Goal: Task Accomplishment & Management: Use online tool/utility

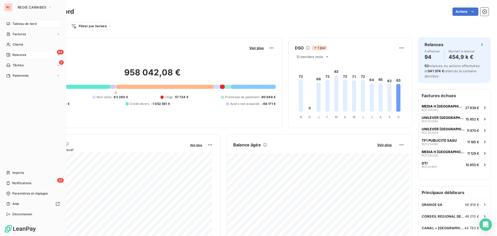
click at [23, 55] on span "Relances" at bounding box center [19, 55] width 14 height 5
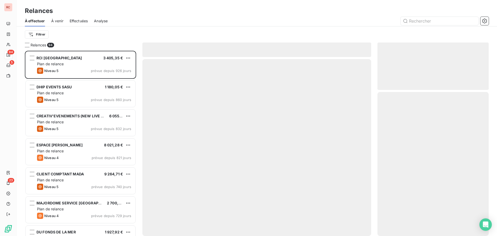
scroll to position [181, 107]
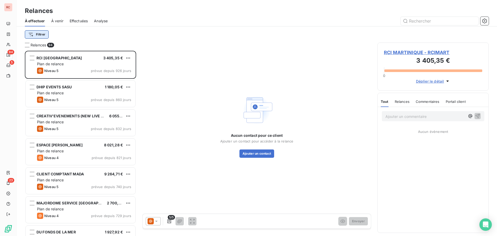
click at [41, 36] on html "RC 94 5 23 Relances À effectuer À venir Effectuées Analyse Filtrer Relances 94 …" at bounding box center [248, 118] width 497 height 236
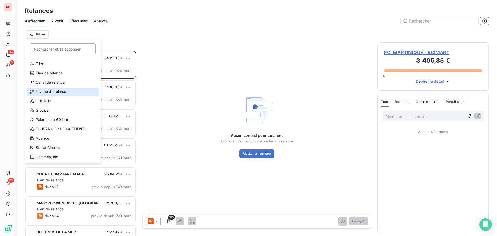
click at [45, 91] on div "Niveau de relance" at bounding box center [63, 91] width 72 height 8
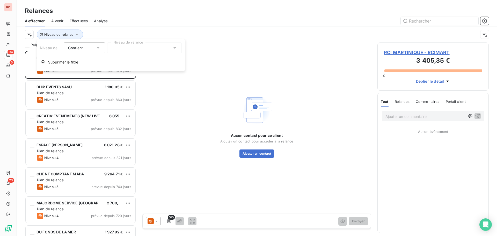
click at [127, 47] on div at bounding box center [144, 47] width 75 height 11
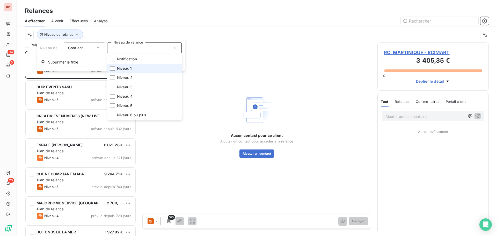
click at [127, 69] on span "Niveau 1" at bounding box center [124, 68] width 15 height 5
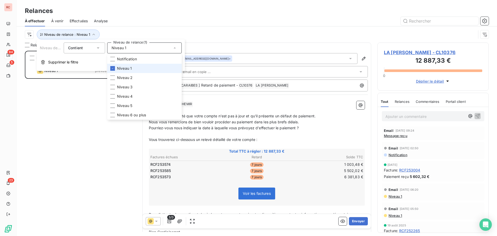
scroll to position [181, 107]
click at [79, 20] on span "Effectuées" at bounding box center [79, 20] width 18 height 5
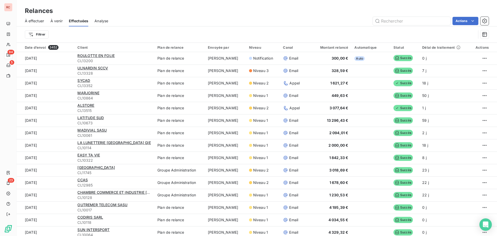
click at [32, 21] on span "À effectuer" at bounding box center [34, 20] width 19 height 5
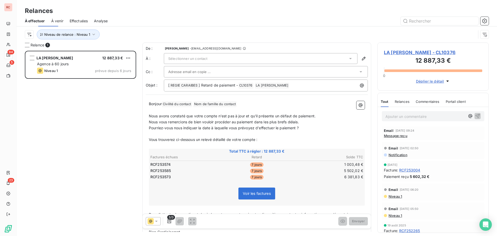
scroll to position [181, 107]
click at [400, 53] on span "LA [PERSON_NAME] - CL10376" at bounding box center [433, 52] width 98 height 7
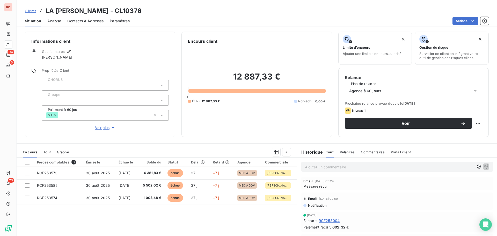
click at [93, 21] on span "Contacts & Adresses" at bounding box center [85, 20] width 36 height 5
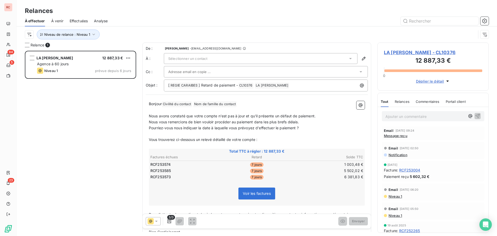
scroll to position [181, 107]
click at [185, 62] on div "Sélectionner un contact" at bounding box center [261, 58] width 194 height 11
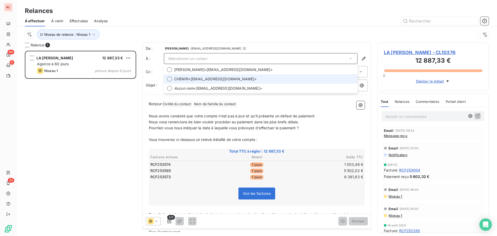
click at [186, 78] on span "CHEMIR" at bounding box center [181, 78] width 14 height 5
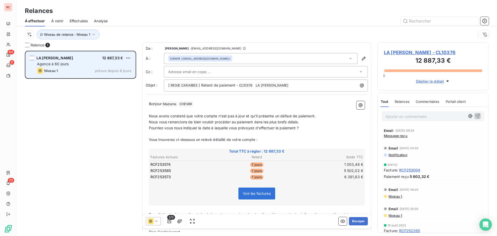
click at [93, 66] on div "Agence à 60 jours" at bounding box center [84, 63] width 94 height 5
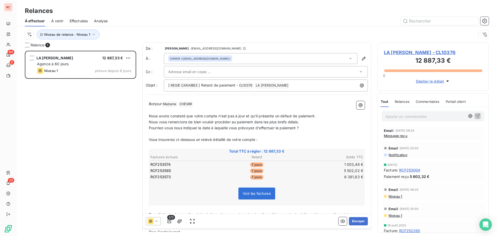
click at [391, 53] on span "LA [PERSON_NAME] - CL10376" at bounding box center [433, 52] width 98 height 7
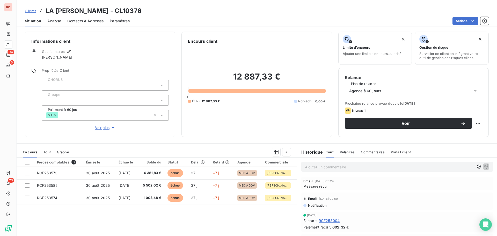
click at [32, 12] on span "Clients" at bounding box center [30, 11] width 11 height 4
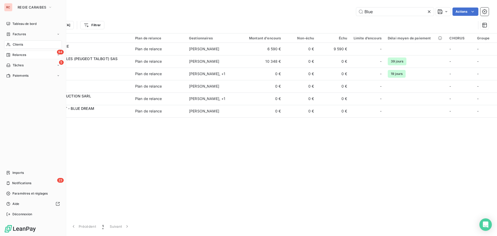
click at [13, 54] on span "Relances" at bounding box center [19, 55] width 14 height 5
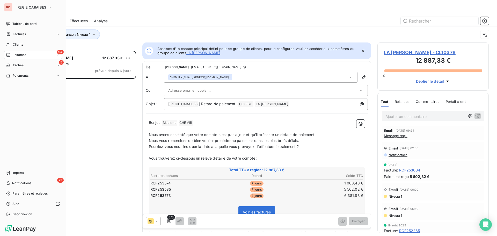
scroll to position [4, 4]
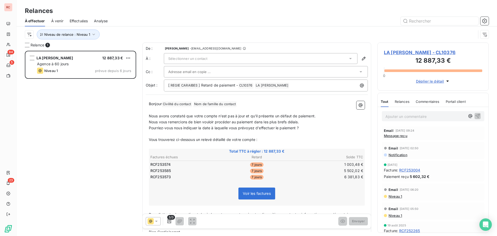
click at [188, 58] on span "Sélectionner un contact" at bounding box center [187, 58] width 39 height 4
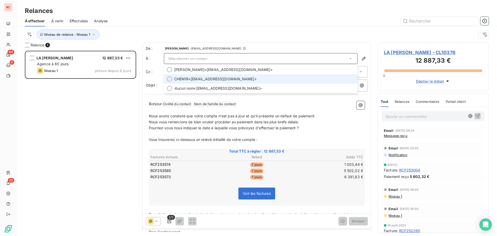
click at [184, 77] on span "CHEMIR" at bounding box center [181, 78] width 14 height 5
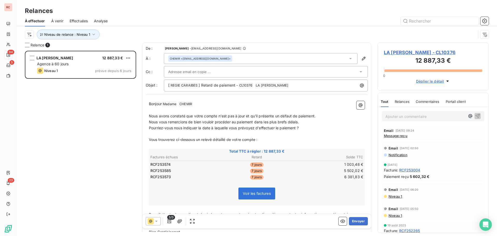
click at [188, 73] on input "text" at bounding box center [196, 72] width 56 height 8
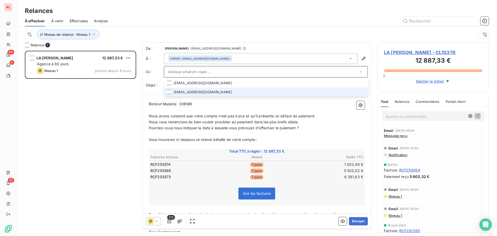
click at [184, 92] on li "[EMAIL_ADDRESS][DOMAIN_NAME]" at bounding box center [266, 91] width 204 height 9
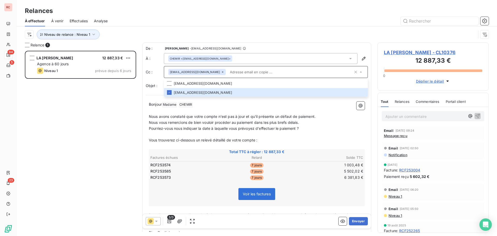
click at [228, 72] on input "text" at bounding box center [290, 72] width 125 height 8
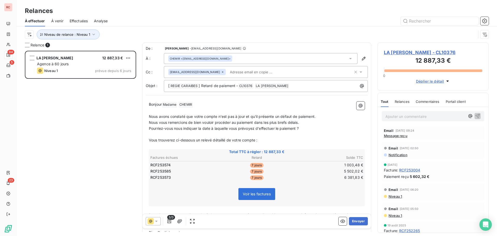
paste input "[EMAIL_ADDRESS][DOMAIN_NAME]"
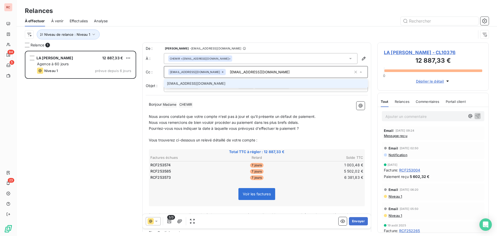
type input "[EMAIL_ADDRESS][DOMAIN_NAME]"
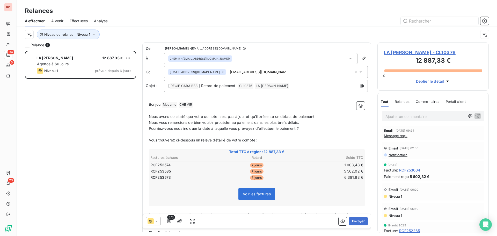
click at [117, 102] on div "LA [PERSON_NAME] 12 887,33 € Agence à 60 jours Niveau 1 prévue depuis 6 jours" at bounding box center [80, 143] width 111 height 185
click at [353, 222] on button "Envoyer" at bounding box center [358, 221] width 19 height 8
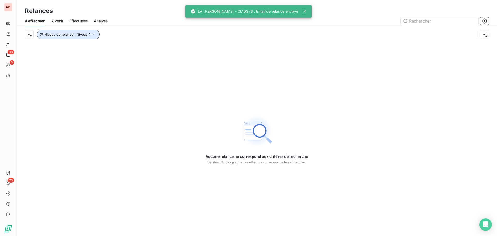
click at [85, 36] on button "Niveau de relance : Niveau 1" at bounding box center [68, 35] width 63 height 10
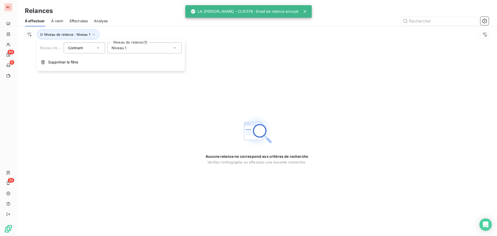
click at [124, 45] on span "Niveau 1" at bounding box center [119, 47] width 15 height 5
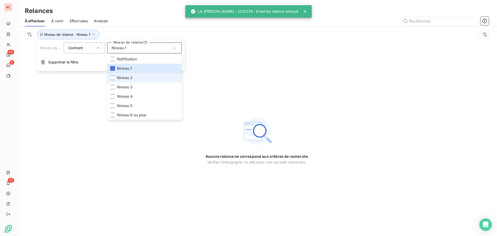
click at [117, 75] on li "Niveau 2" at bounding box center [144, 77] width 75 height 9
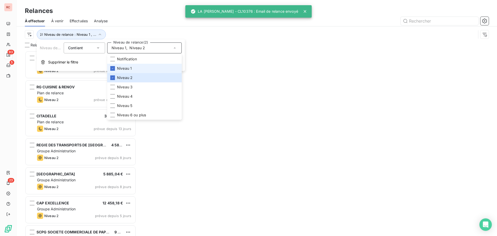
scroll to position [181, 107]
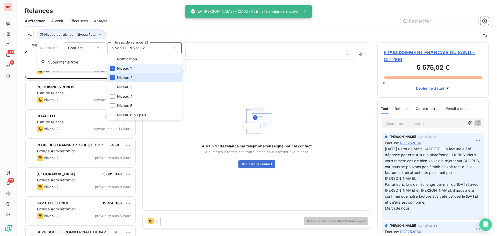
click at [119, 67] on span "Niveau 1" at bounding box center [124, 68] width 15 height 5
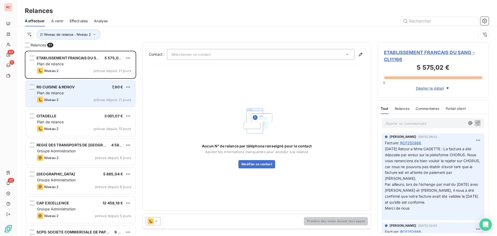
click at [64, 95] on div "RG CUISINE & RENOV 7,90 € Plan de relance Niveau 2 prévue depuis 21 jours" at bounding box center [81, 93] width 110 height 26
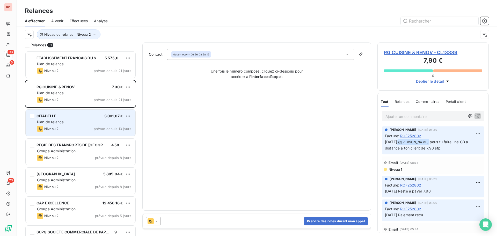
click at [64, 121] on div "Plan de relance" at bounding box center [84, 121] width 94 height 5
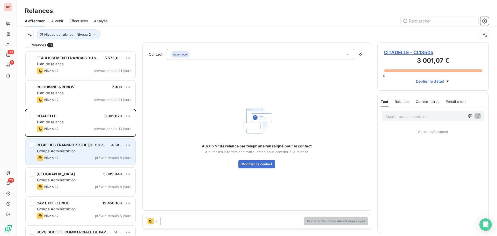
drag, startPoint x: 68, startPoint y: 144, endPoint x: 73, endPoint y: 156, distance: 12.9
click at [68, 144] on span "REGIE DES TRANSPORTS DE [GEOGRAPHIC_DATA] (RTM) EPIC" at bounding box center [91, 145] width 111 height 4
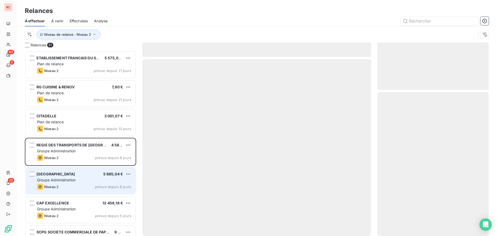
click at [74, 175] on span "[GEOGRAPHIC_DATA]" at bounding box center [55, 174] width 39 height 4
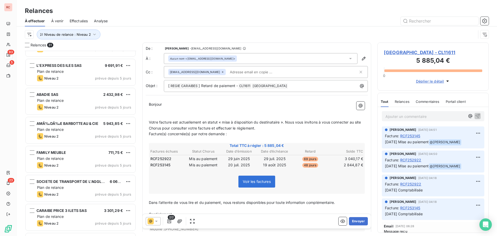
scroll to position [285, 0]
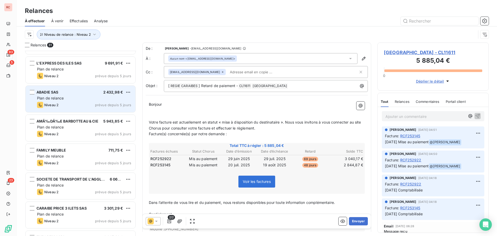
click at [74, 102] on div "Niveau 2 prévue depuis 5 jours" at bounding box center [84, 105] width 94 height 6
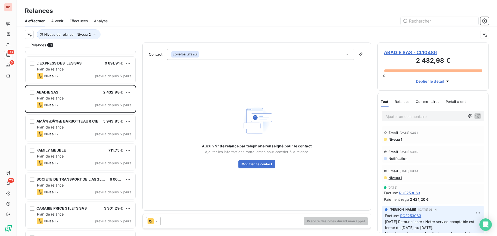
click at [157, 220] on icon at bounding box center [156, 220] width 3 height 1
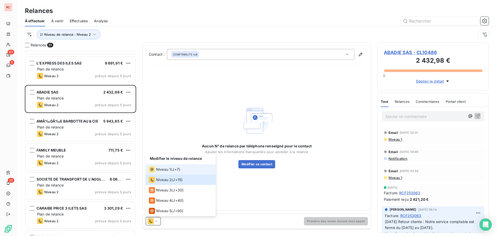
click at [170, 169] on span "Niveau 1" at bounding box center [163, 169] width 15 height 5
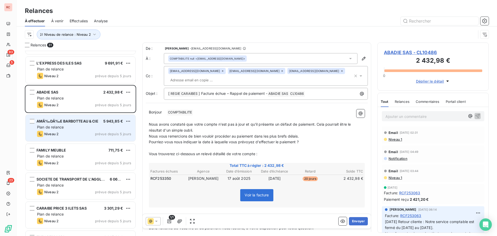
click at [116, 131] on div "Niveau 2 prévue depuis 5 jours" at bounding box center [84, 134] width 94 height 6
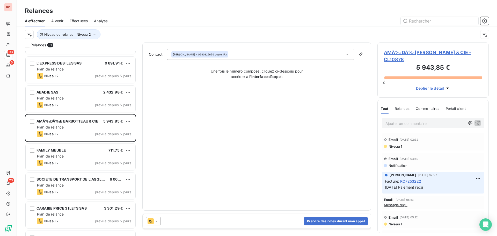
click at [159, 220] on icon at bounding box center [156, 220] width 5 height 5
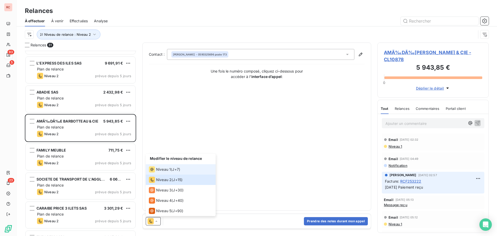
click at [174, 170] on span "J+7 )" at bounding box center [176, 169] width 8 height 5
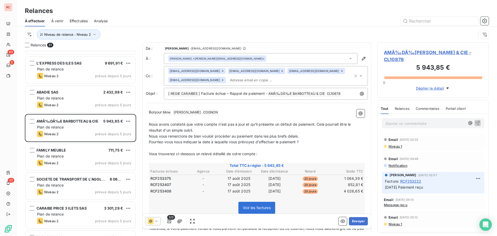
click at [398, 146] on span "Niveau 1" at bounding box center [395, 146] width 14 height 4
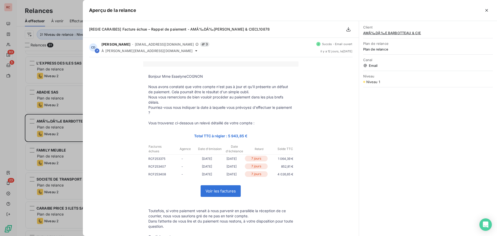
click at [398, 146] on div "Client AMÃ‰DÃ‰[PERSON_NAME] & CIE Plan de relance Plan de relance Canal Email N…" at bounding box center [428, 128] width 138 height 215
click at [23, 201] on div at bounding box center [248, 118] width 497 height 236
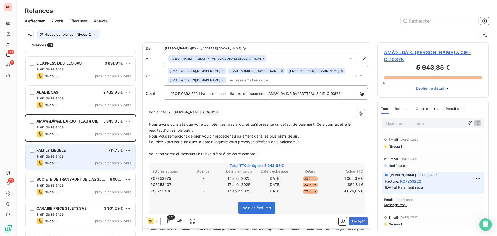
click at [104, 167] on div "FAMILY MEUBLE 711,75 € Plan de relance Niveau 2 prévue depuis 5 jours" at bounding box center [81, 157] width 110 height 26
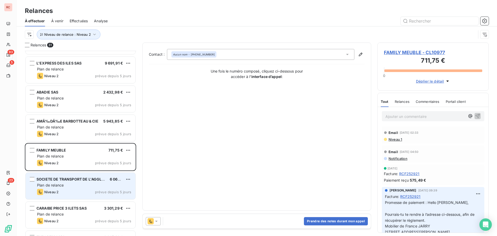
click at [91, 192] on div "Niveau 2 prévue depuis 5 jours" at bounding box center [84, 192] width 94 height 6
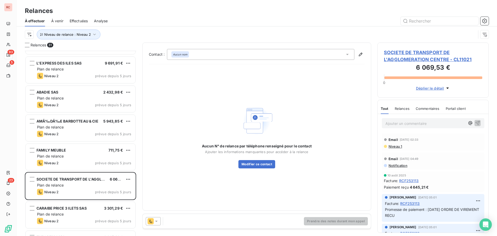
click at [157, 218] on icon at bounding box center [156, 220] width 5 height 5
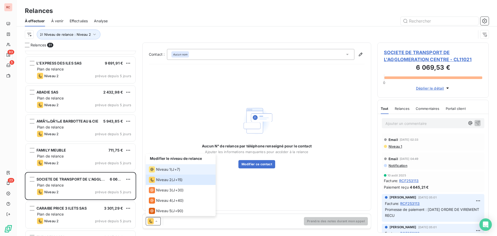
click at [172, 170] on div "Niveau 1 ( J+7 )" at bounding box center [164, 169] width 31 height 6
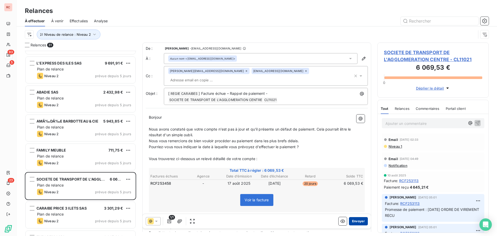
click at [349, 220] on button "Envoyer" at bounding box center [358, 221] width 19 height 8
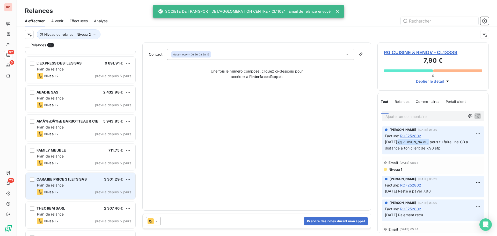
click at [112, 188] on div "CARAIBE PRICE 3 ILETS SAS 3 301,29 € Plan de relance Niveau 2 prévue depuis 5 j…" at bounding box center [81, 186] width 110 height 26
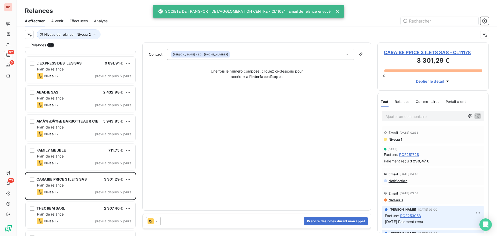
click at [158, 220] on icon at bounding box center [156, 220] width 5 height 5
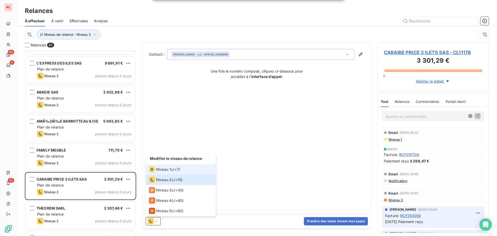
click at [168, 168] on span "Niveau 1" at bounding box center [163, 169] width 15 height 5
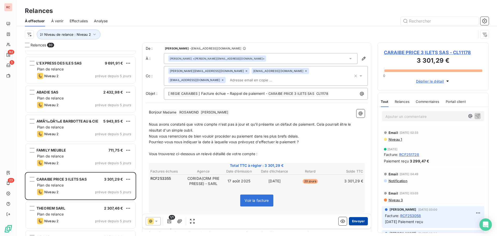
click at [353, 219] on button "Envoyer" at bounding box center [358, 221] width 19 height 8
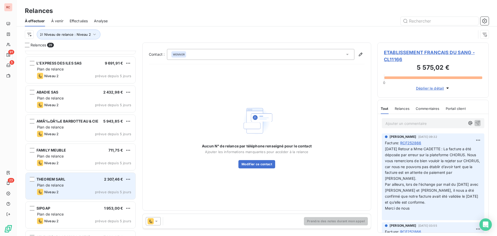
click at [104, 195] on div "THEOREM SARL 2 307,46 € Plan de relance Niveau 2 prévue depuis 5 jours" at bounding box center [81, 186] width 110 height 26
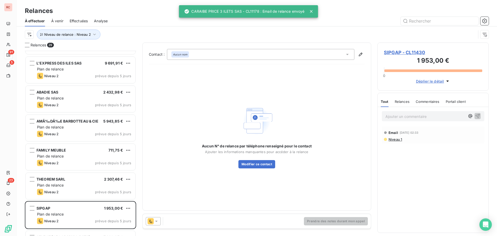
click at [157, 221] on icon at bounding box center [156, 220] width 3 height 1
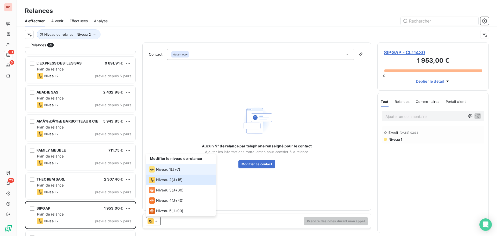
click at [157, 168] on span "Niveau 1" at bounding box center [163, 169] width 15 height 5
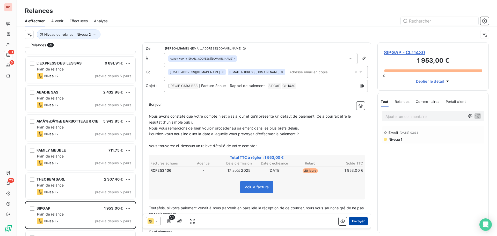
click at [349, 220] on button "Envoyer" at bounding box center [358, 221] width 19 height 8
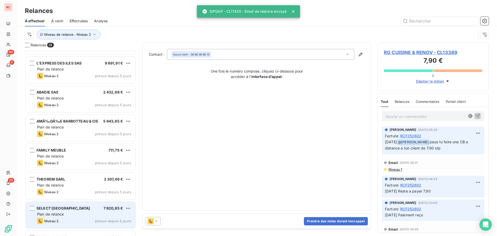
click at [103, 209] on div "SELECT [GEOGRAPHIC_DATA] 7 820,85 €" at bounding box center [84, 208] width 94 height 5
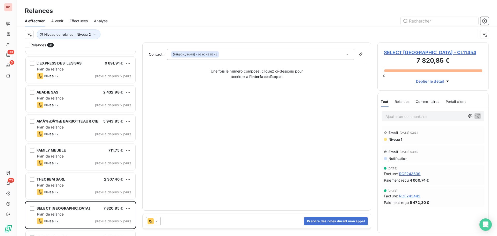
click at [155, 221] on icon at bounding box center [156, 220] width 5 height 5
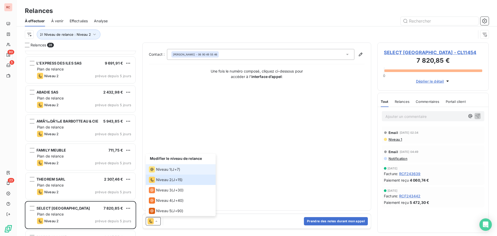
click at [162, 170] on span "Niveau 1" at bounding box center [163, 169] width 15 height 5
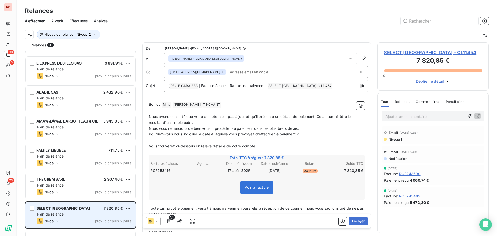
click at [35, 210] on div "SELECT [GEOGRAPHIC_DATA] 7 820,85 € Plan de relance Niveau 2 prévue depuis 5 jo…" at bounding box center [81, 215] width 110 height 26
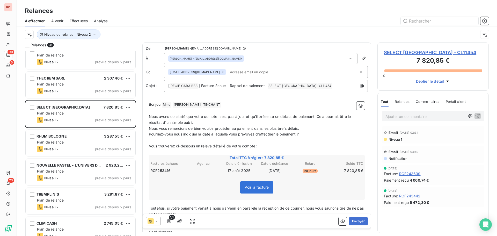
scroll to position [388, 0]
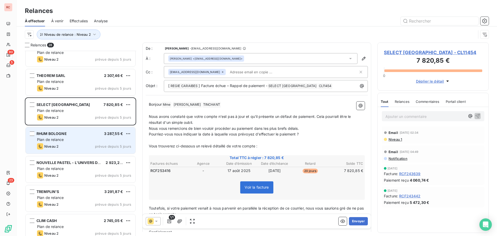
click at [63, 148] on div "Niveau 2 prévue depuis 5 jours" at bounding box center [84, 146] width 94 height 6
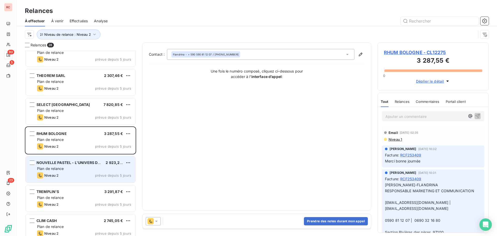
click at [100, 173] on div "Niveau 2 prévue depuis 5 jours" at bounding box center [84, 175] width 94 height 6
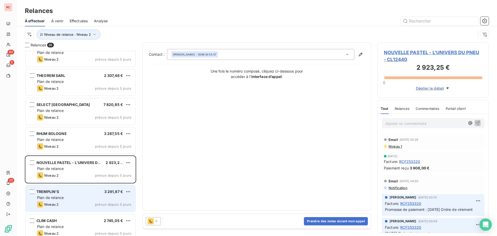
click at [94, 198] on div "Plan de relance" at bounding box center [84, 197] width 94 height 5
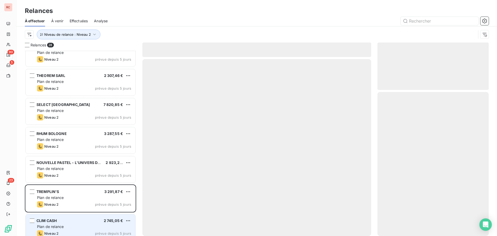
click at [86, 220] on div "CLIM CASH 2 745,05 €" at bounding box center [84, 220] width 94 height 5
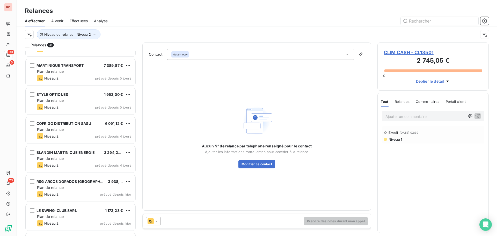
scroll to position [627, 0]
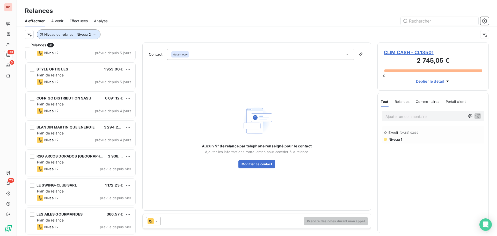
click at [90, 34] on span "Niveau de relance : Niveau 2" at bounding box center [67, 34] width 47 height 4
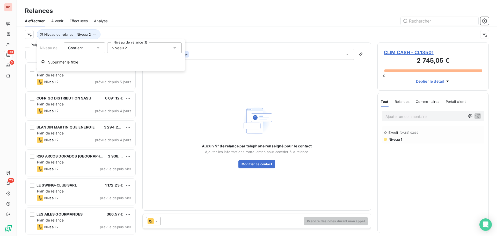
click at [125, 51] on div "Niveau 2" at bounding box center [144, 47] width 75 height 11
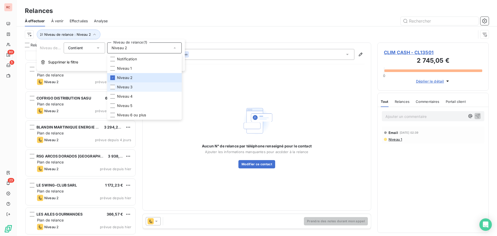
drag, startPoint x: 122, startPoint y: 89, endPoint x: 126, endPoint y: 78, distance: 12.1
click at [122, 89] on span "Niveau 3" at bounding box center [125, 86] width 16 height 5
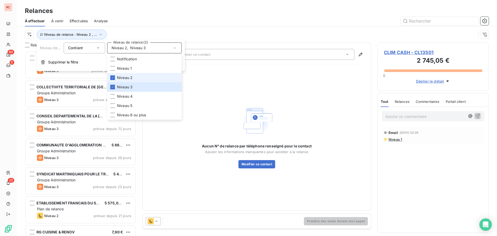
scroll to position [181, 107]
click at [126, 77] on span "Niveau 2" at bounding box center [125, 77] width 16 height 5
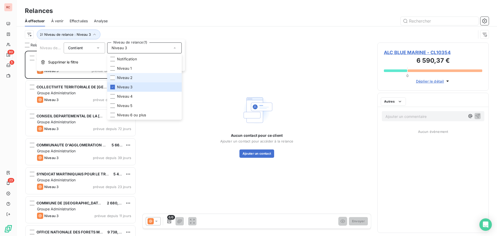
scroll to position [181, 107]
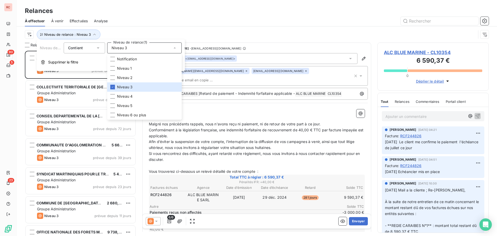
drag, startPoint x: 201, startPoint y: 28, endPoint x: 198, endPoint y: 30, distance: 4.0
click at [201, 28] on div "Niveau de relance : Niveau 3" at bounding box center [257, 34] width 464 height 16
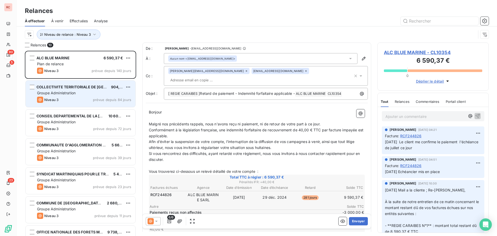
click at [84, 100] on div "Niveau 3 prévue depuis 84 jours" at bounding box center [84, 100] width 94 height 6
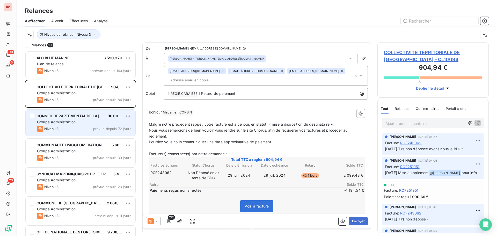
click at [80, 135] on div "CONSEIL DEPARTEMENTAL DE LA GUADELOUPE 10 602,20 € Groupe Administration Niveau…" at bounding box center [81, 122] width 110 height 26
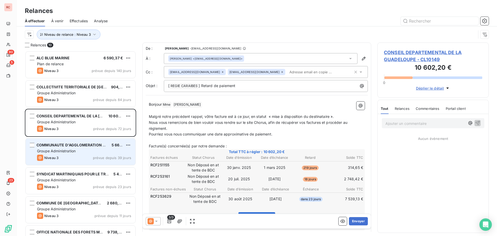
click at [75, 163] on div "COMMUNAUTE D'AGGLOMERATION DU NORD BASSE-TERRE 5 665,46 € Groupe Administration…" at bounding box center [81, 151] width 110 height 26
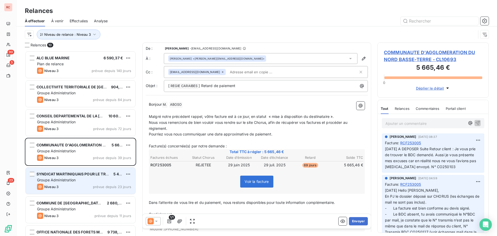
click at [72, 181] on span "Groupe Administration" at bounding box center [56, 180] width 39 height 4
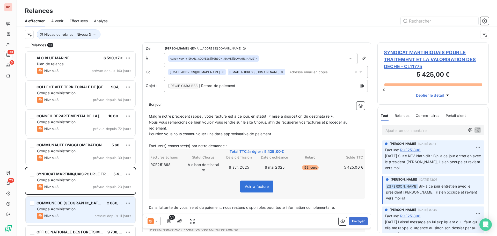
click at [80, 204] on span "COMMUNE DE [GEOGRAPHIC_DATA] (MAIRIE)" at bounding box center [77, 203] width 82 height 4
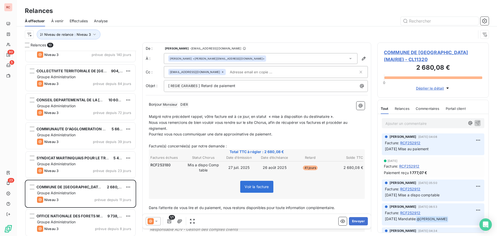
scroll to position [104, 0]
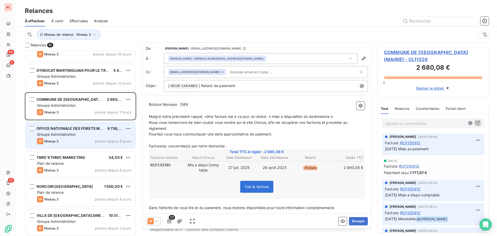
click at [84, 143] on div "Niveau 3 prévue depuis 8 jours" at bounding box center [84, 141] width 94 height 6
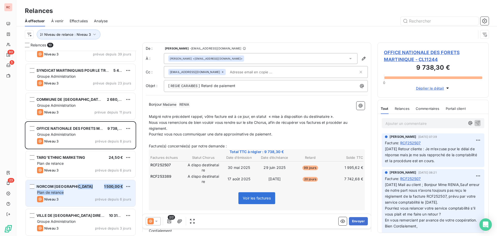
click at [78, 190] on div "NORCOM MARTINIQUE 1 500,00 € Plan de relance Niveau 3 prévue depuis 6 jours" at bounding box center [81, 193] width 110 height 26
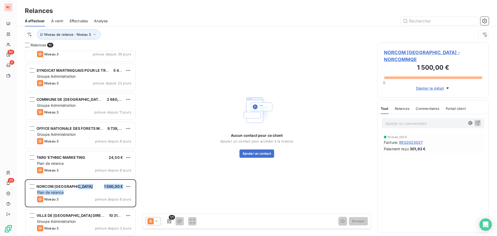
scroll to position [105, 0]
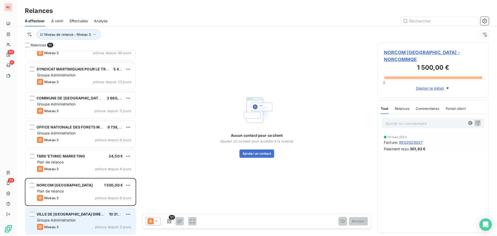
click at [79, 219] on div "Groupe Administration" at bounding box center [84, 219] width 94 height 5
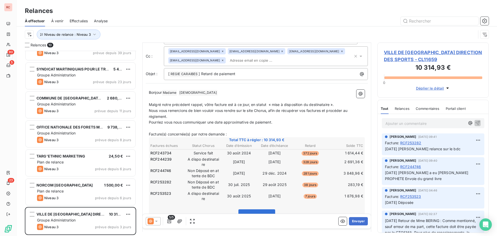
scroll to position [52, 0]
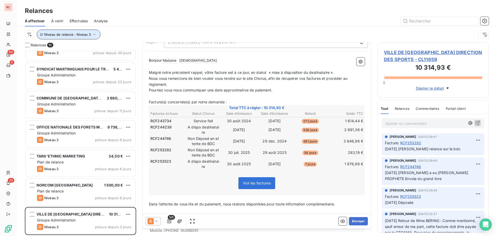
click at [97, 33] on button "Niveau de relance : Niveau 3" at bounding box center [69, 35] width 64 height 10
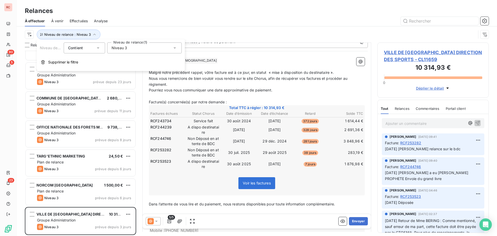
click at [116, 51] on div "Niveau 3" at bounding box center [144, 47] width 75 height 11
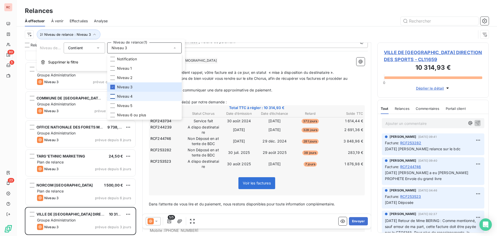
click at [114, 98] on div at bounding box center [112, 96] width 5 height 5
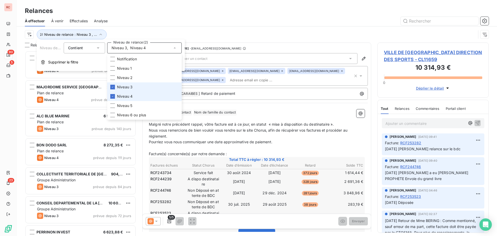
scroll to position [181, 107]
click at [119, 88] on span "Niveau 3" at bounding box center [125, 86] width 16 height 5
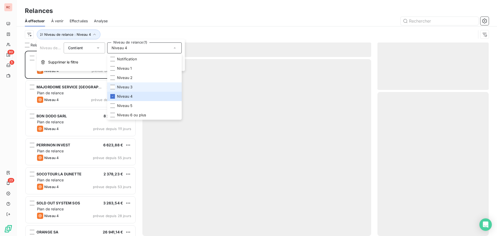
scroll to position [181, 107]
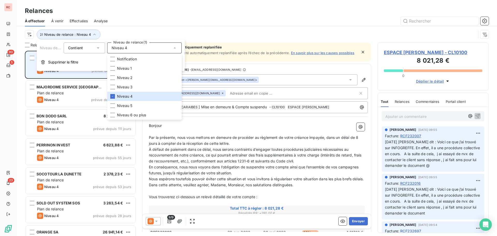
click at [70, 78] on div "ESPACE [PERSON_NAME] SARL 8 021,28 € Plan de relance Niveau 4 prévue depuis 821…" at bounding box center [81, 65] width 110 height 26
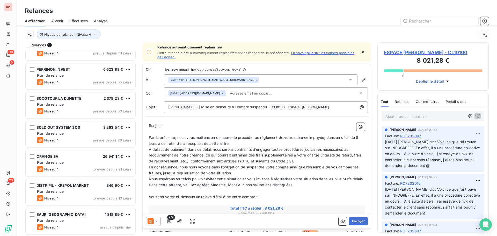
scroll to position [76, 0]
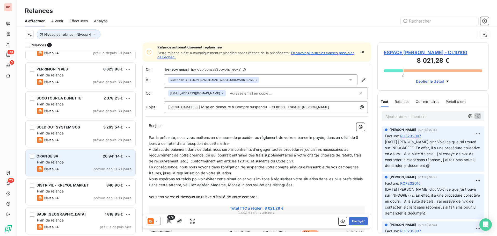
click at [71, 166] on div "Niveau 4 prévue depuis 21 jours" at bounding box center [84, 169] width 94 height 6
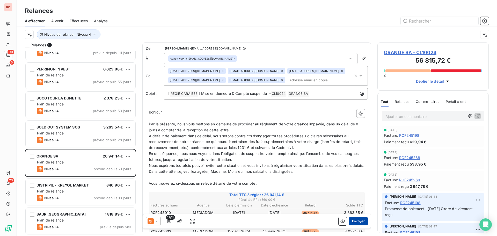
click at [351, 220] on button "Envoyer" at bounding box center [358, 221] width 19 height 8
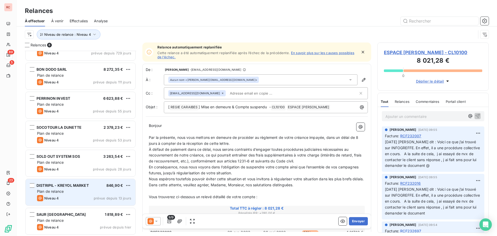
scroll to position [47, 0]
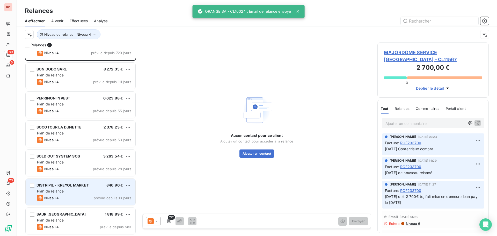
click at [93, 193] on div "Plan de relance" at bounding box center [84, 190] width 94 height 5
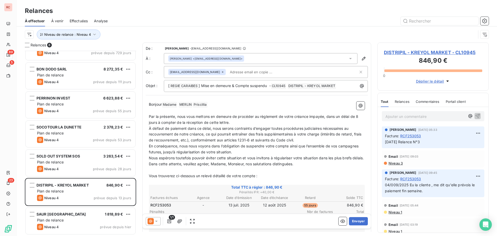
click at [157, 221] on icon at bounding box center [156, 220] width 5 height 5
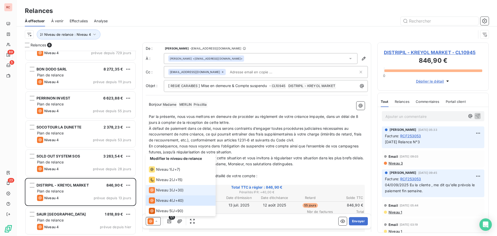
click at [167, 192] on span "Niveau 3" at bounding box center [164, 189] width 16 height 5
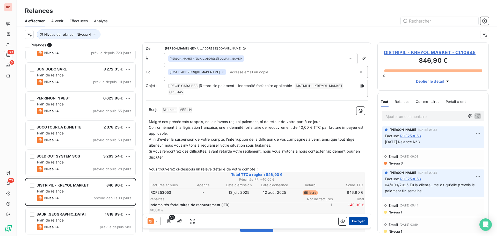
click at [351, 219] on button "Envoyer" at bounding box center [358, 221] width 19 height 8
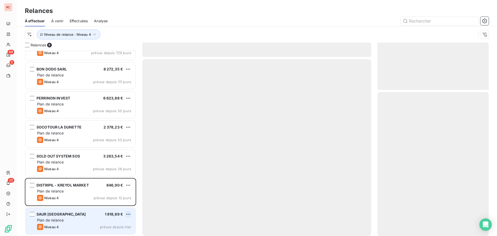
scroll to position [18, 0]
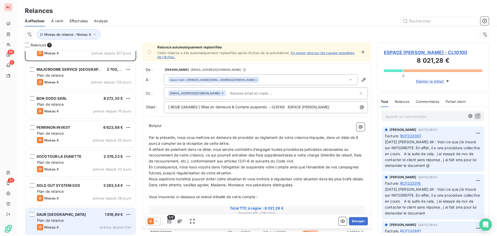
click at [98, 222] on div "Plan de relance" at bounding box center [84, 220] width 94 height 5
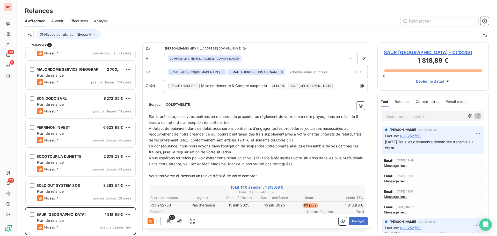
click at [158, 220] on icon at bounding box center [156, 220] width 5 height 5
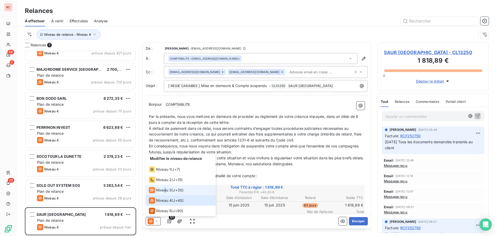
click at [165, 189] on span "Niveau 3" at bounding box center [164, 189] width 16 height 5
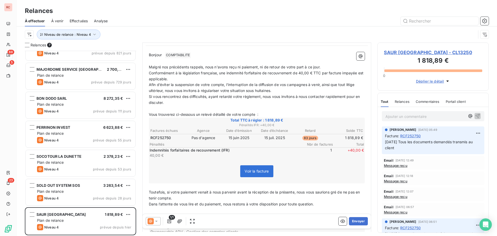
scroll to position [52, 0]
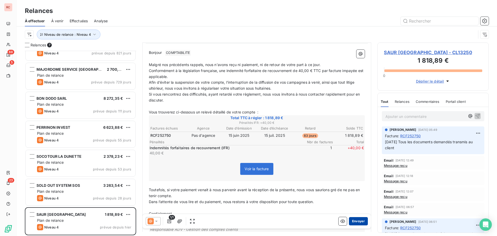
click at [351, 222] on button "Envoyer" at bounding box center [358, 221] width 19 height 8
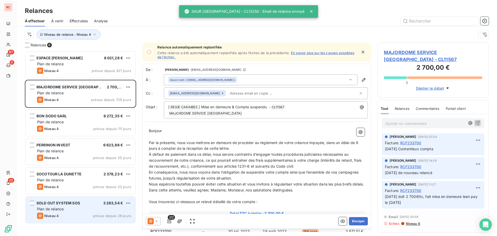
click at [73, 213] on div "Niveau 4 prévue depuis 28 jours" at bounding box center [84, 215] width 94 height 6
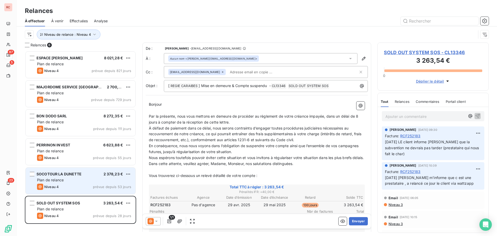
click at [80, 187] on div "Niveau 4 prévue depuis 53 jours" at bounding box center [84, 186] width 94 height 6
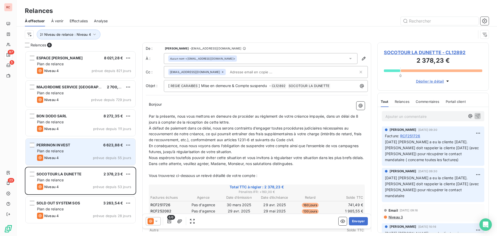
click at [88, 157] on div "Niveau 4 prévue depuis 55 jours" at bounding box center [84, 158] width 94 height 6
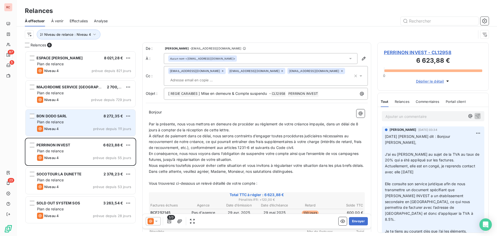
click at [62, 123] on span "Plan de relance" at bounding box center [50, 122] width 27 height 4
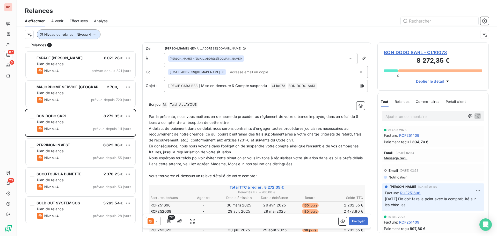
click at [93, 35] on icon "button" at bounding box center [94, 34] width 5 height 5
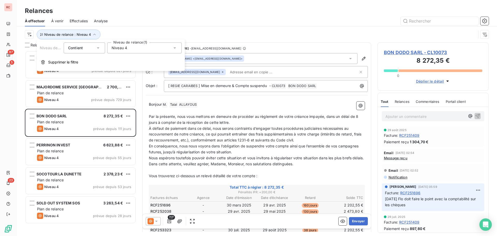
click at [156, 50] on div "Niveau 4" at bounding box center [144, 47] width 75 height 11
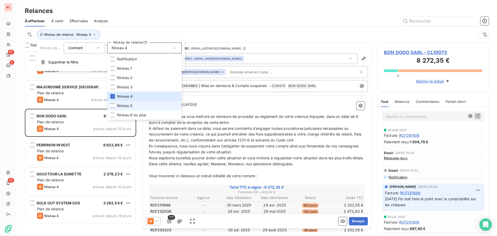
drag, startPoint x: 135, startPoint y: 107, endPoint x: 136, endPoint y: 104, distance: 3.6
click at [135, 108] on li "Niveau 5" at bounding box center [144, 105] width 75 height 9
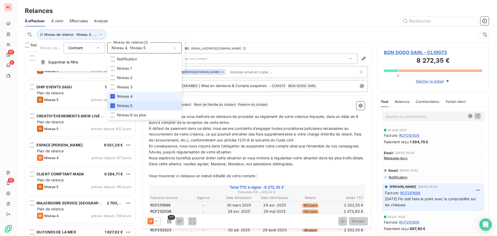
scroll to position [181, 107]
click at [136, 96] on li "Niveau 4" at bounding box center [144, 96] width 75 height 9
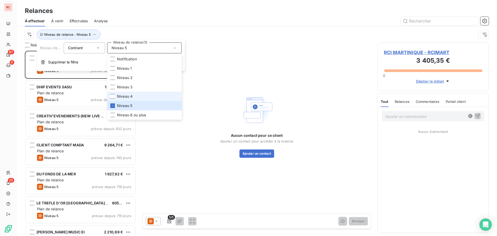
scroll to position [181, 107]
click at [34, 73] on div "RCI MARTINIQUE 3 405,35 € Plan de relance Niveau 5 prévue depuis 926 jours" at bounding box center [81, 65] width 110 height 26
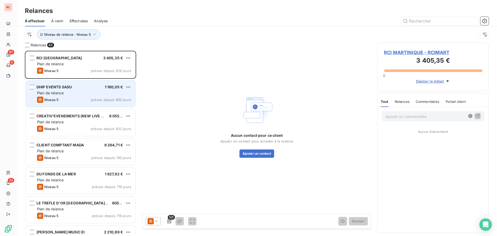
drag, startPoint x: 62, startPoint y: 102, endPoint x: 62, endPoint y: 106, distance: 3.4
click at [62, 106] on div "DHIP EVENTS SASU 1 180,05 € Plan de relance Niveau 5 prévue depuis 860 jours" at bounding box center [81, 93] width 110 height 26
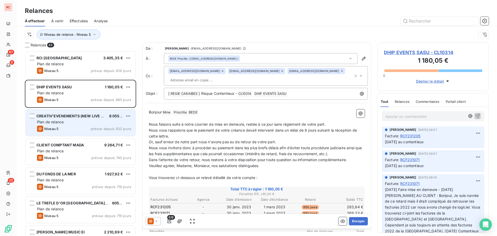
click at [64, 127] on div "Niveau 5 prévue depuis 832 jours" at bounding box center [84, 129] width 94 height 6
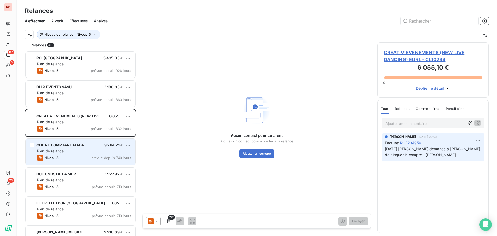
click at [64, 150] on div "CLIENT COMPTANT MADA 9 264,71 € Plan de relance Niveau 5 prévue depuis 740 jours" at bounding box center [81, 151] width 110 height 26
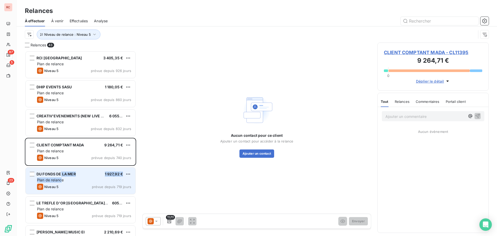
click at [61, 177] on div "DU FONDS DE LA MER 1 927,92 € Plan de relance Niveau 5 prévue depuis 719 jours" at bounding box center [81, 180] width 110 height 26
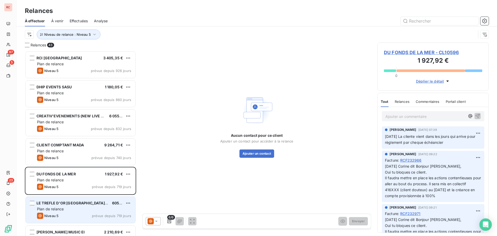
click at [58, 209] on span "Plan de relance" at bounding box center [50, 209] width 27 height 4
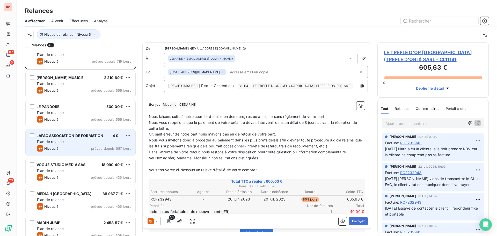
scroll to position [156, 0]
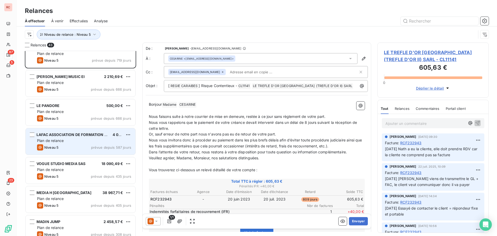
click at [86, 143] on div "LAFAC ASSOCIATION DE FORMATION ACCOMPAGNEMENT ET COACHING 4 091,70 € Plan de re…" at bounding box center [81, 141] width 110 height 26
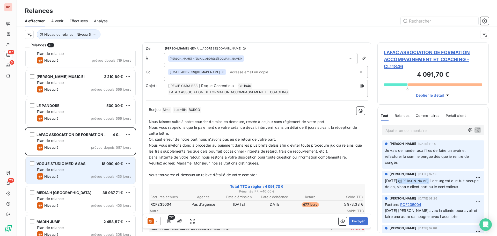
click at [83, 180] on div "VOGUE STUDIO MEDIA SAS 18 090,49 € Plan de relance Niveau 5 prévue depuis 435 j…" at bounding box center [81, 170] width 110 height 26
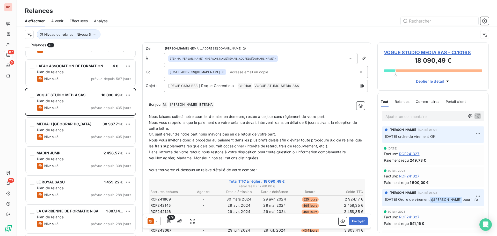
scroll to position [233, 0]
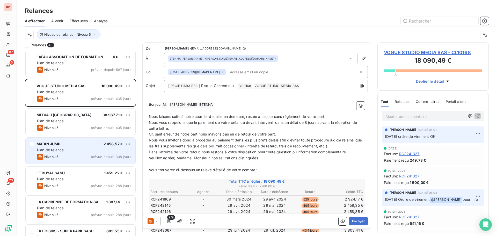
click at [72, 154] on div "Niveau 5 prévue depuis 308 jours" at bounding box center [84, 156] width 94 height 6
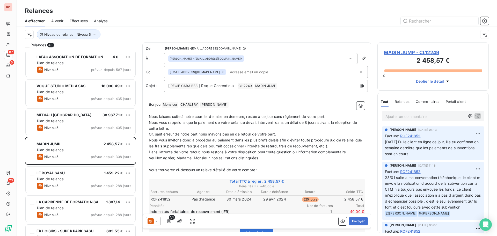
click at [157, 220] on icon at bounding box center [156, 220] width 5 height 5
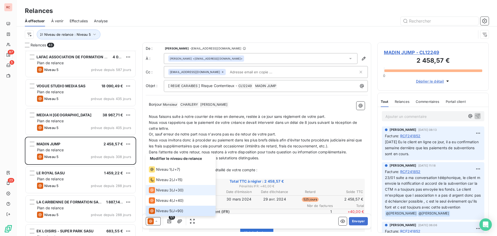
click at [164, 191] on span "Niveau 3" at bounding box center [164, 189] width 16 height 5
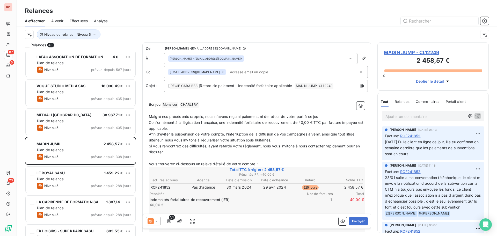
drag, startPoint x: 324, startPoint y: 116, endPoint x: 317, endPoint y: 116, distance: 7.5
click at [317, 116] on p "Malgré nos précédents rappels, nous n'avons reçu ni paiement, ni de retour de v…" at bounding box center [257, 117] width 216 height 6
click at [317, 116] on span "Malgré nos précédents rappels, nous n'avons reçu ni paiement, ni de retour de v…" at bounding box center [235, 116] width 172 height 4
drag, startPoint x: 282, startPoint y: 116, endPoint x: 259, endPoint y: 116, distance: 23.3
click at [259, 116] on span "Malgré nos précédents rappels, nous n'avons reçu ni paiement, ni de retour de v…" at bounding box center [235, 116] width 172 height 4
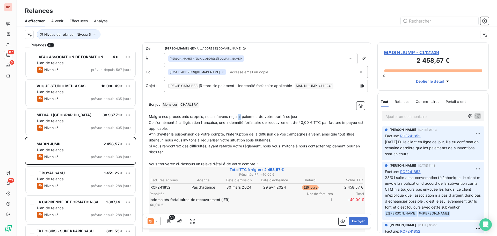
click at [239, 116] on span "Malgré nos précédents rappels, nous n'avons reçu ni paiement de votre part à ce…" at bounding box center [224, 116] width 150 height 4
click at [228, 115] on span "Malgré nos précédents rappels, nous n'avons reçu ni paiement de votre part à ce…" at bounding box center [224, 116] width 150 height 4
drag, startPoint x: 249, startPoint y: 116, endPoint x: 246, endPoint y: 116, distance: 3.4
click at [246, 116] on span "Malgré nos précédents rappels, nous n'avons pas reçu ni paiement de votre part …" at bounding box center [227, 116] width 157 height 4
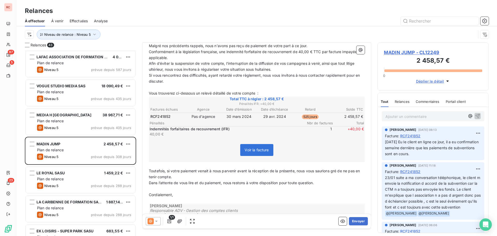
scroll to position [78, 0]
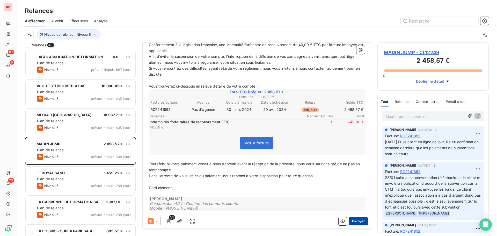
click at [352, 221] on button "Envoyer" at bounding box center [358, 221] width 19 height 8
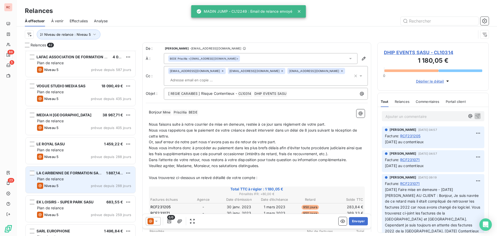
click at [81, 180] on div "Plan de relance" at bounding box center [84, 178] width 94 height 5
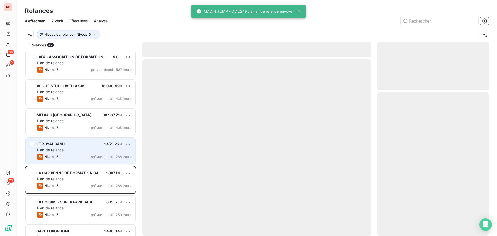
click at [86, 155] on div "Niveau 5 prévue depuis 288 jours" at bounding box center [84, 156] width 94 height 6
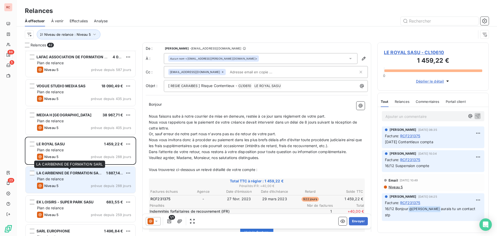
click at [72, 175] on div "LA CARIBENNE DE FORMATION SARL" at bounding box center [68, 172] width 65 height 5
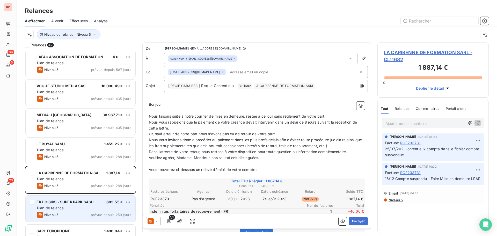
click at [75, 210] on div "Plan de relance" at bounding box center [84, 207] width 94 height 5
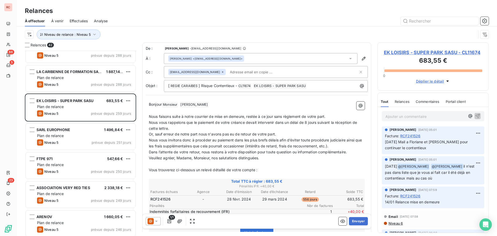
scroll to position [337, 0]
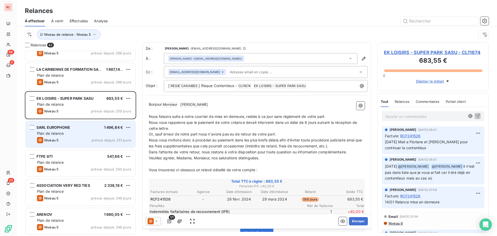
click at [90, 137] on div "Niveau 5 prévue depuis 251 jours" at bounding box center [84, 140] width 94 height 6
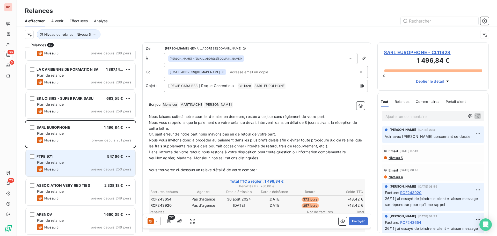
click at [90, 164] on div "Plan de relance" at bounding box center [84, 162] width 94 height 5
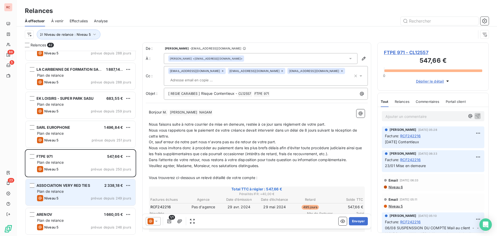
click at [87, 189] on div "Plan de relance" at bounding box center [84, 191] width 94 height 5
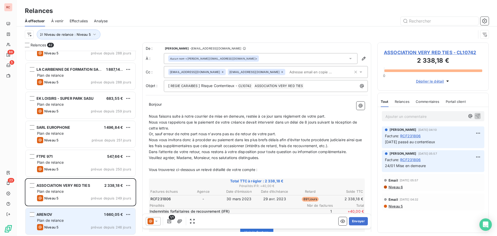
click at [87, 212] on div "ARENOV 1 660,05 € Plan de relance Niveau 5 prévue depuis 246 jours" at bounding box center [81, 221] width 110 height 26
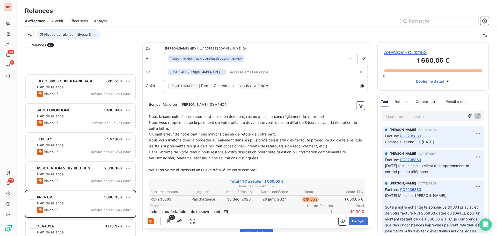
scroll to position [440, 0]
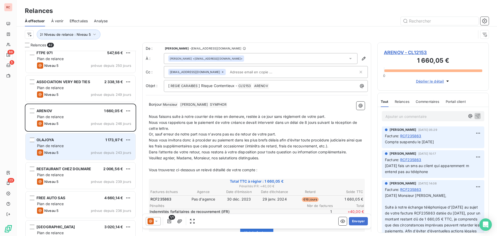
click at [92, 144] on div "Plan de relance" at bounding box center [84, 145] width 94 height 5
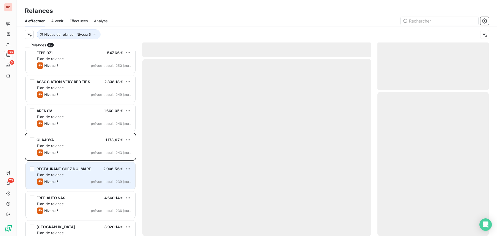
click at [92, 180] on span "prévue depuis 239 jours" at bounding box center [111, 181] width 40 height 4
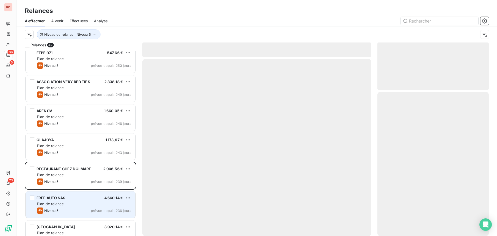
click at [91, 199] on div "FREE AUTO SAS 4 660,14 €" at bounding box center [84, 197] width 94 height 5
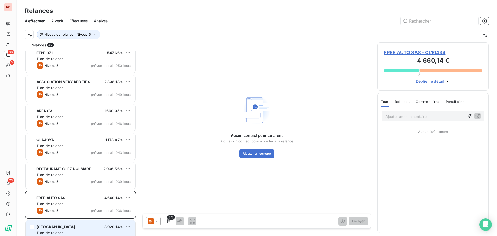
click at [87, 220] on div "[GEOGRAPHIC_DATA] 3 020,14 € Plan de relance Niveau 5 prévue depuis 228 jours" at bounding box center [80, 233] width 110 height 27
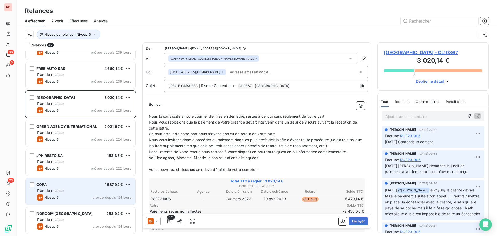
scroll to position [570, 0]
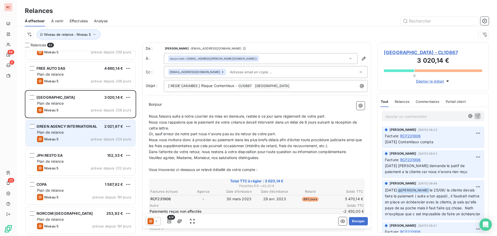
click at [82, 137] on div "Niveau 5 prévue depuis 224 jours" at bounding box center [84, 139] width 94 height 6
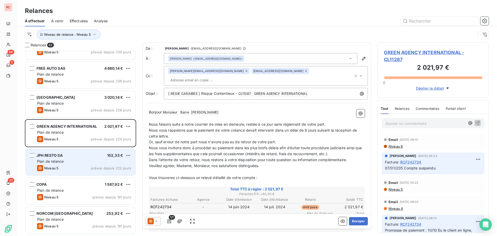
click at [81, 164] on div "JPH RESTO SA 152,33 € Plan de relance Niveau 5 prévue depuis 222 jours" at bounding box center [81, 162] width 110 height 26
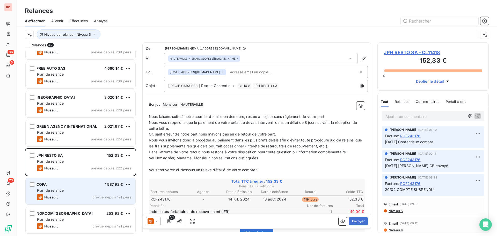
click at [73, 193] on div "COPA 1 587,92 € Plan de relance Niveau 5 prévue depuis 191 jours" at bounding box center [81, 191] width 110 height 26
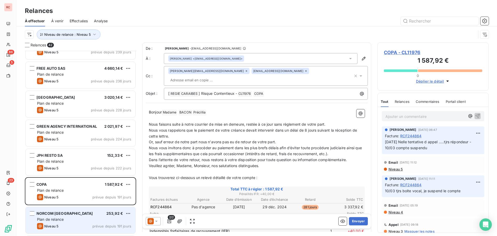
click at [69, 217] on div "Plan de relance" at bounding box center [84, 219] width 94 height 5
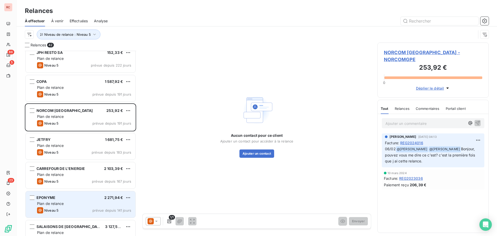
scroll to position [673, 0]
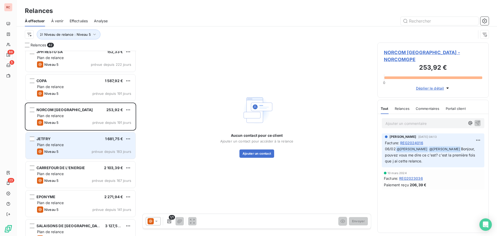
click at [83, 145] on div "Plan de relance" at bounding box center [84, 144] width 94 height 5
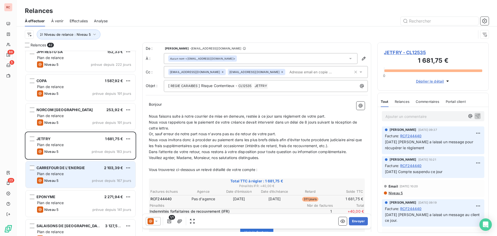
click at [76, 171] on div "Plan de relance" at bounding box center [84, 173] width 94 height 5
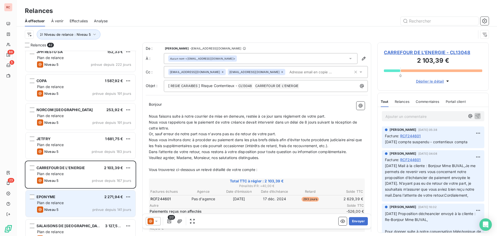
click at [73, 196] on div "EPONYME 2 271,94 €" at bounding box center [84, 196] width 94 height 5
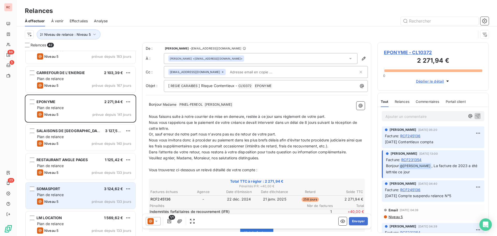
scroll to position [777, 0]
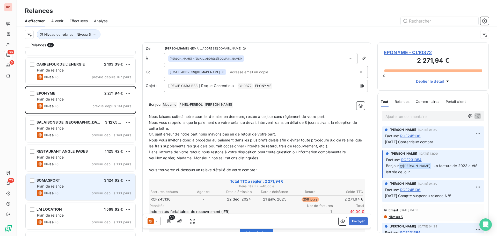
click at [76, 191] on div "Niveau 5 prévue depuis 133 jours" at bounding box center [84, 193] width 94 height 6
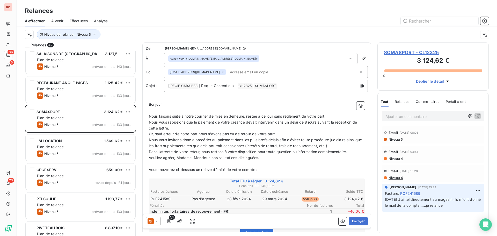
scroll to position [854, 0]
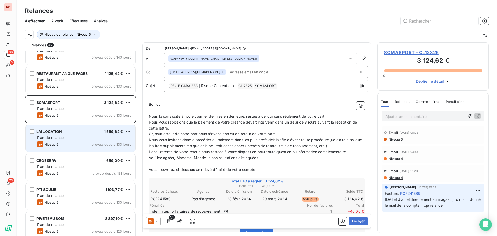
click at [85, 141] on div "Niveau 5 prévue depuis 133 jours" at bounding box center [84, 144] width 94 height 6
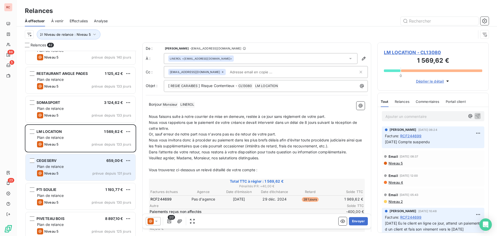
click at [84, 161] on div "CEGESERV 659,00 €" at bounding box center [84, 160] width 94 height 5
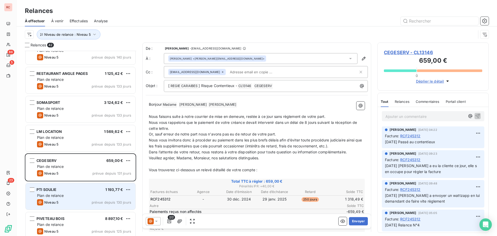
click at [79, 192] on div "PTI SOULIE 1 193,77 € Plan de relance Niveau 5 prévue depuis 130 jours" at bounding box center [81, 196] width 110 height 26
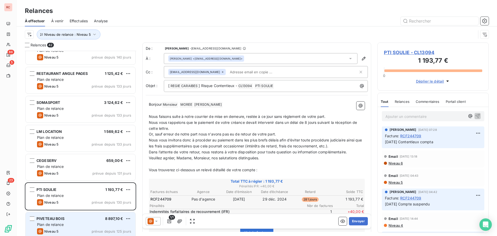
click at [75, 217] on div "PIVETEAU BOIS 8 897,10 €" at bounding box center [84, 218] width 94 height 5
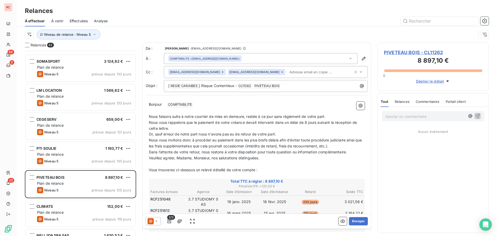
scroll to position [984, 0]
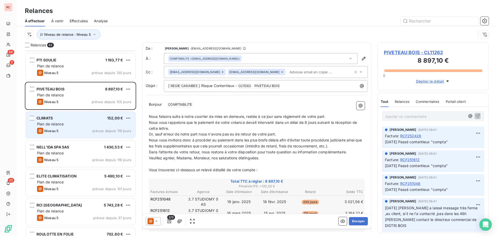
click at [84, 129] on div "Niveau 5 prévue depuis 119 jours" at bounding box center [84, 131] width 94 height 6
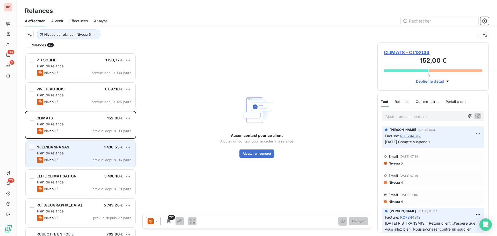
click at [81, 148] on div "NELL'IDA SPA SAS 1 430,53 €" at bounding box center [84, 147] width 94 height 5
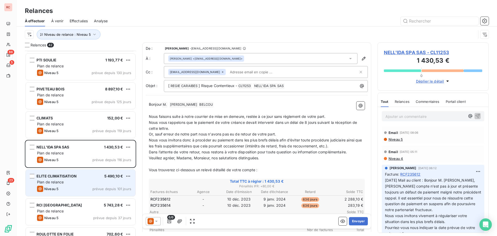
click at [77, 174] on div "ELITE CLIMATISATION 5 490,10 €" at bounding box center [84, 176] width 94 height 5
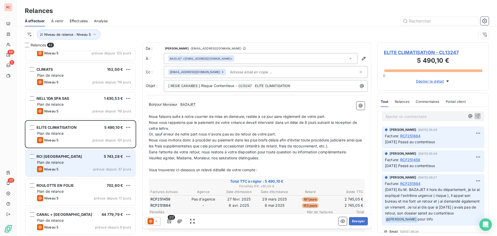
scroll to position [1033, 0]
click at [92, 153] on div "RCI GUADELOUPE 5 743,28 € Plan de relance Niveau 5 prévue depuis 37 jours" at bounding box center [81, 163] width 110 height 26
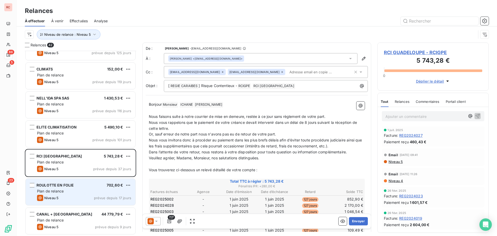
click at [89, 190] on div "Plan de relance" at bounding box center [84, 190] width 94 height 5
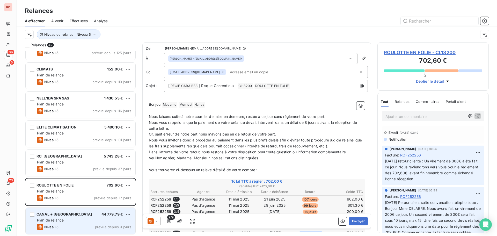
click at [88, 209] on div "CANAL + [GEOGRAPHIC_DATA] 44 779,79 € Plan de relance Niveau 5 prévue depuis 9 …" at bounding box center [81, 221] width 110 height 26
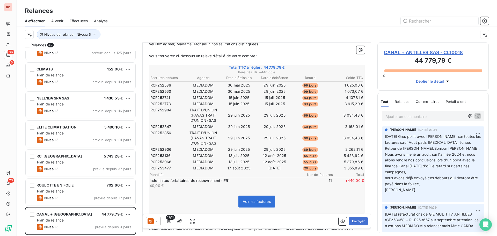
scroll to position [130, 0]
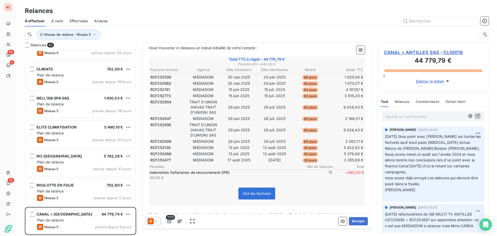
click at [155, 223] on icon at bounding box center [156, 220] width 5 height 5
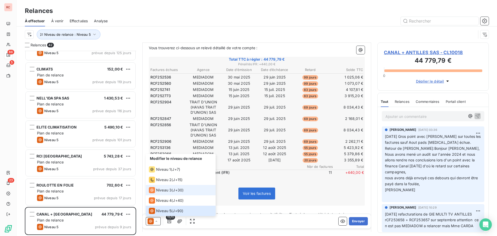
click at [171, 190] on span "Niveau 3" at bounding box center [164, 189] width 16 height 5
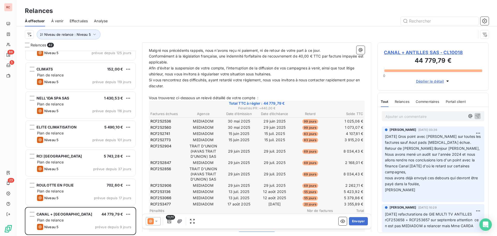
scroll to position [104, 0]
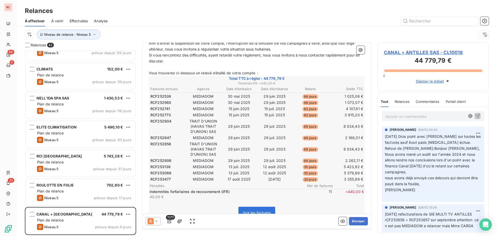
click at [159, 222] on div at bounding box center [153, 221] width 15 height 8
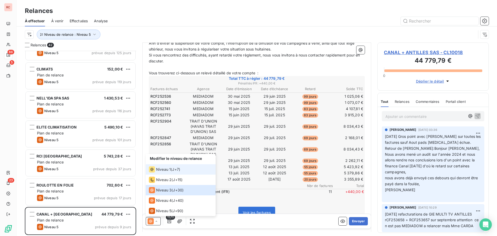
click at [165, 168] on span "Niveau 1" at bounding box center [163, 169] width 15 height 5
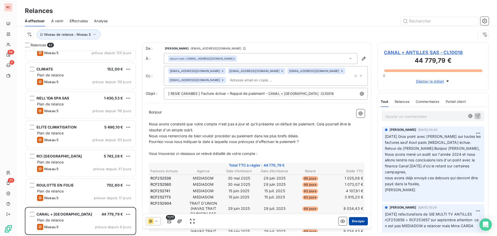
click at [351, 220] on button "Envoyer" at bounding box center [358, 221] width 19 height 8
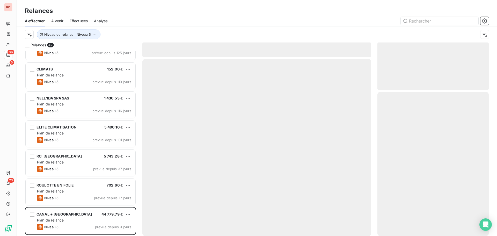
scroll to position [1003, 0]
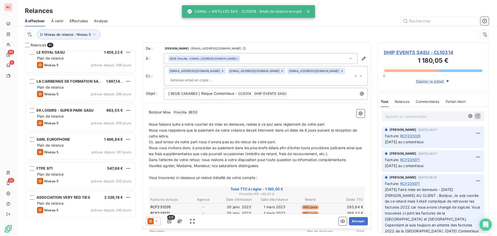
scroll to position [253, 0]
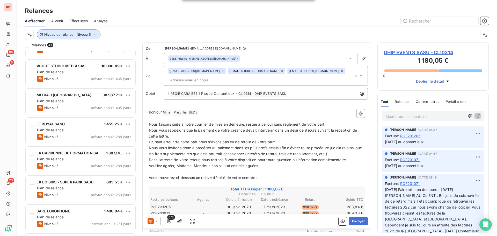
click at [94, 32] on icon "button" at bounding box center [94, 34] width 5 height 5
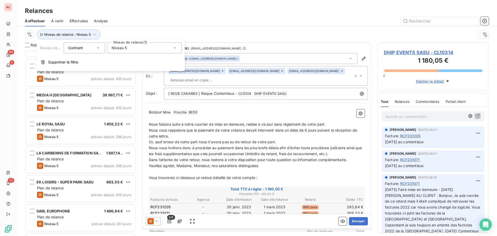
click at [134, 49] on div "Niveau 5" at bounding box center [144, 47] width 75 height 11
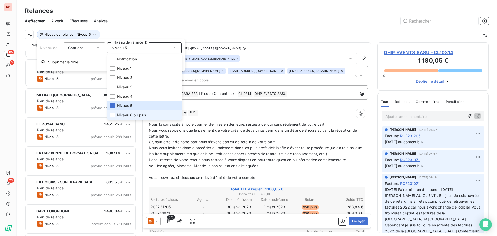
click at [122, 114] on span "Niveau 6 ou plus" at bounding box center [131, 114] width 29 height 5
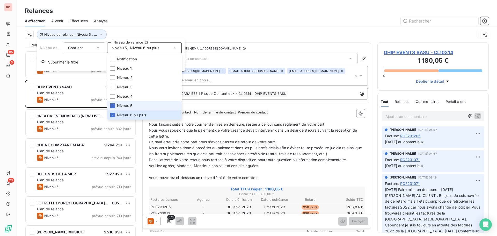
scroll to position [181, 107]
click at [127, 105] on span "Niveau 5" at bounding box center [124, 105] width 15 height 5
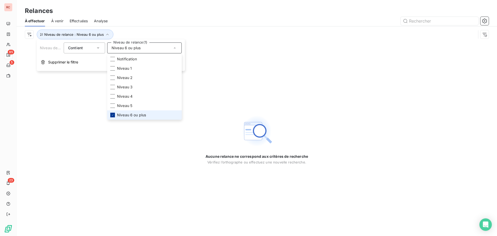
click at [113, 115] on icon at bounding box center [112, 114] width 3 height 3
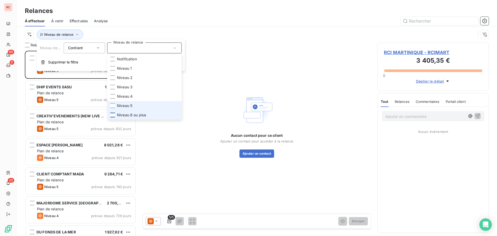
scroll to position [181, 107]
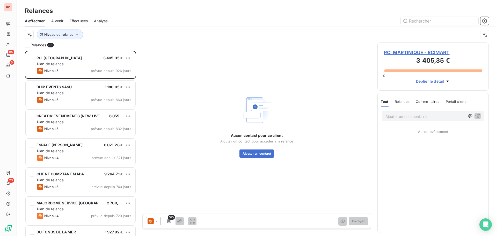
click at [304, 40] on div "Niveau de relance" at bounding box center [257, 34] width 464 height 16
